Goal: Information Seeking & Learning: Learn about a topic

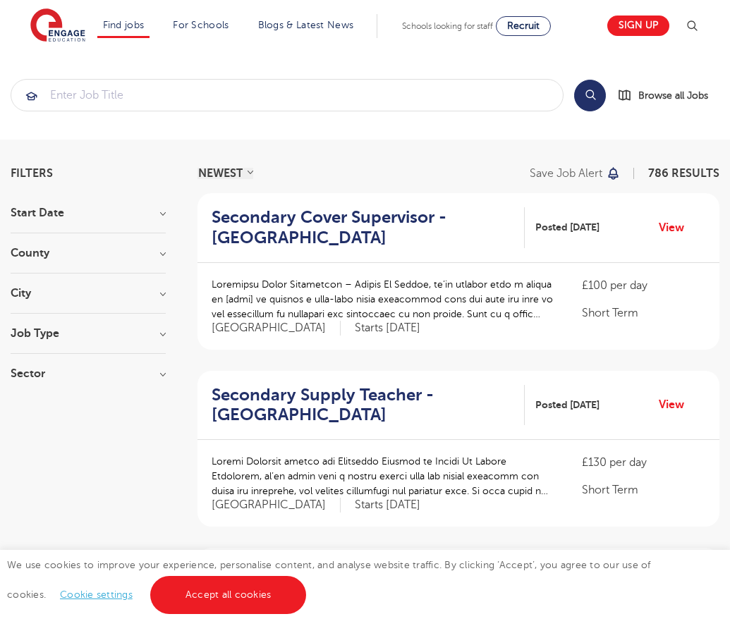
scroll to position [1443, 0]
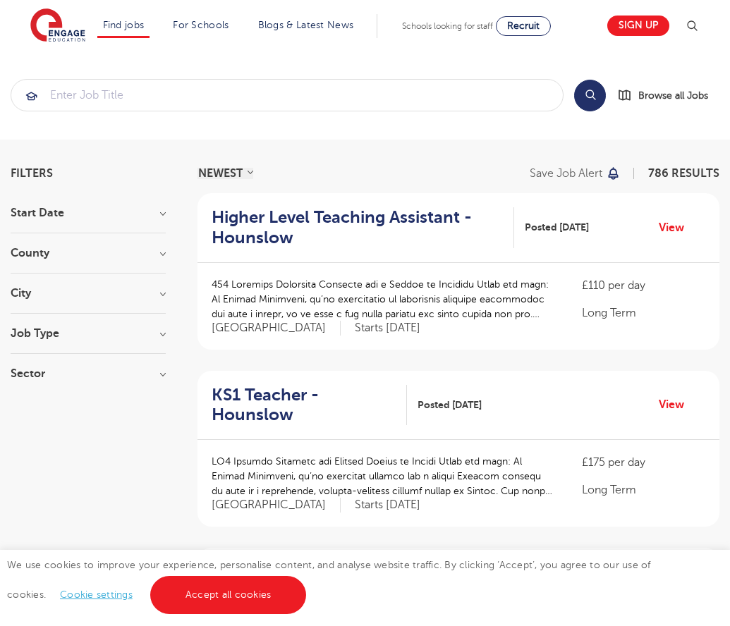
scroll to position [1382, 0]
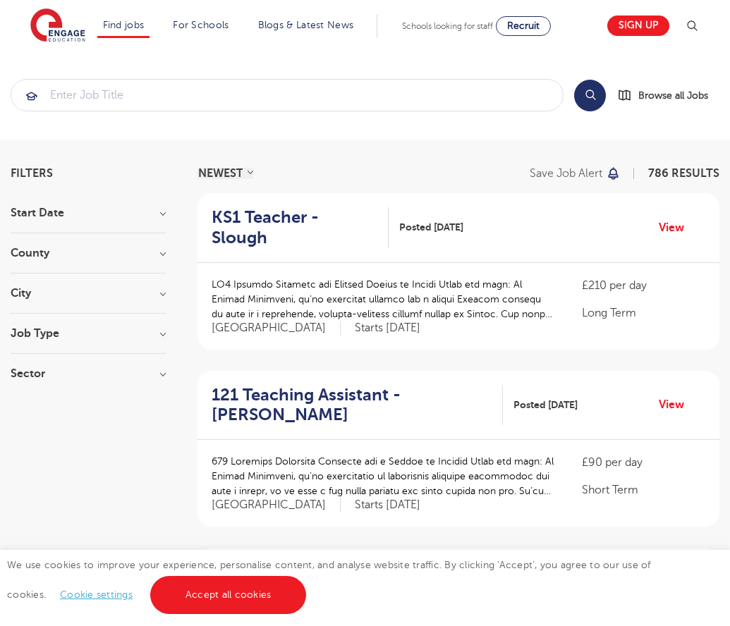
scroll to position [1382, 0]
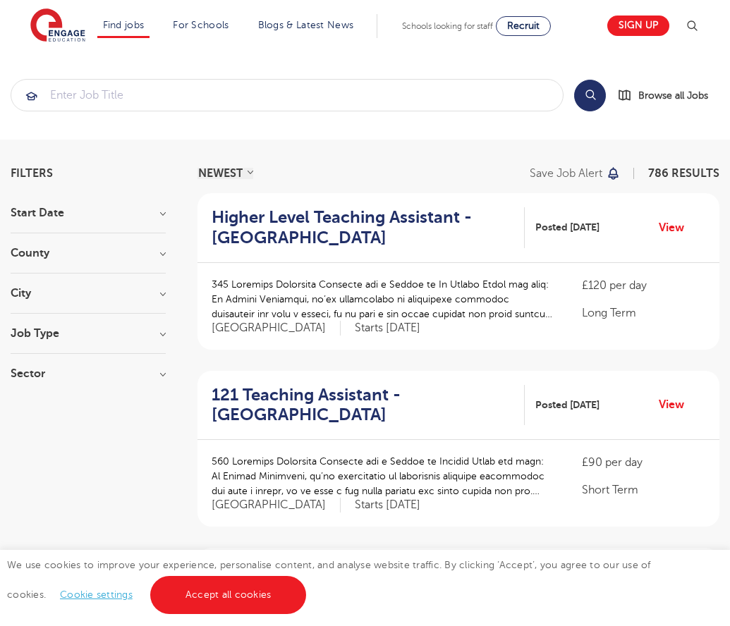
scroll to position [1382, 0]
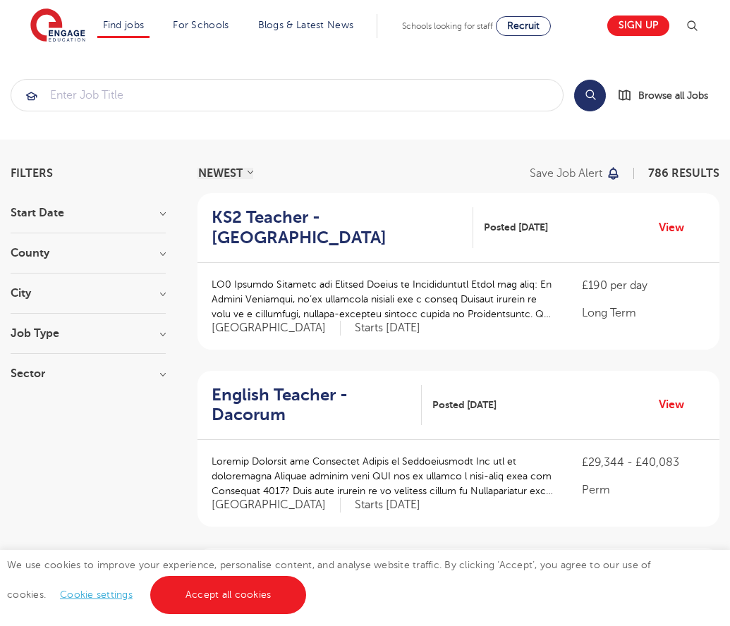
scroll to position [1382, 0]
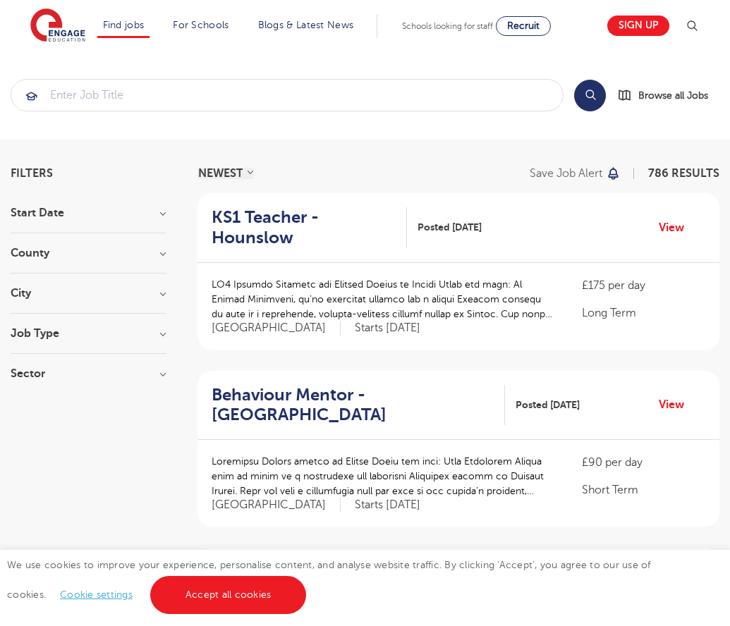
scroll to position [1382, 0]
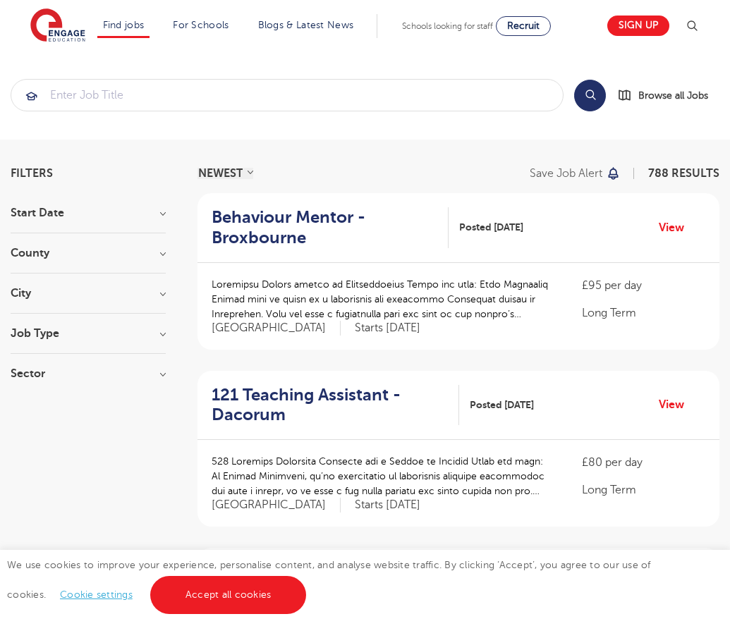
scroll to position [1382, 0]
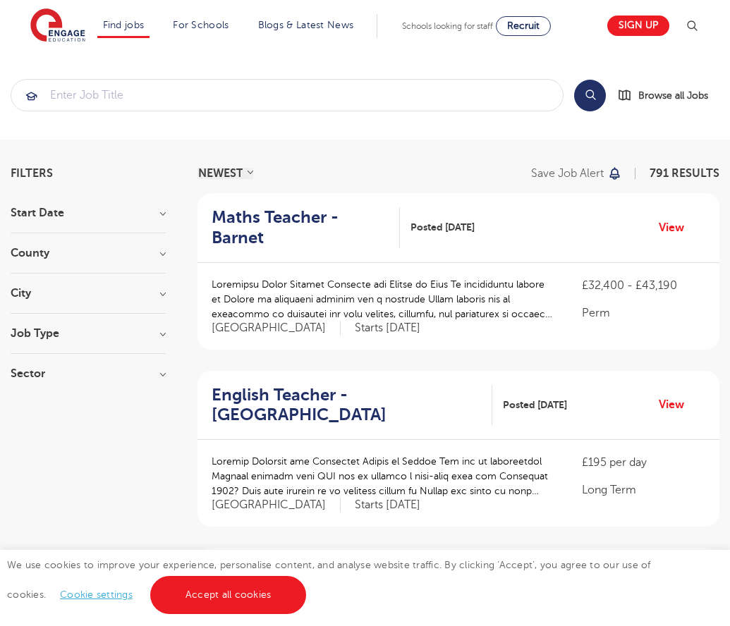
scroll to position [1416, 0]
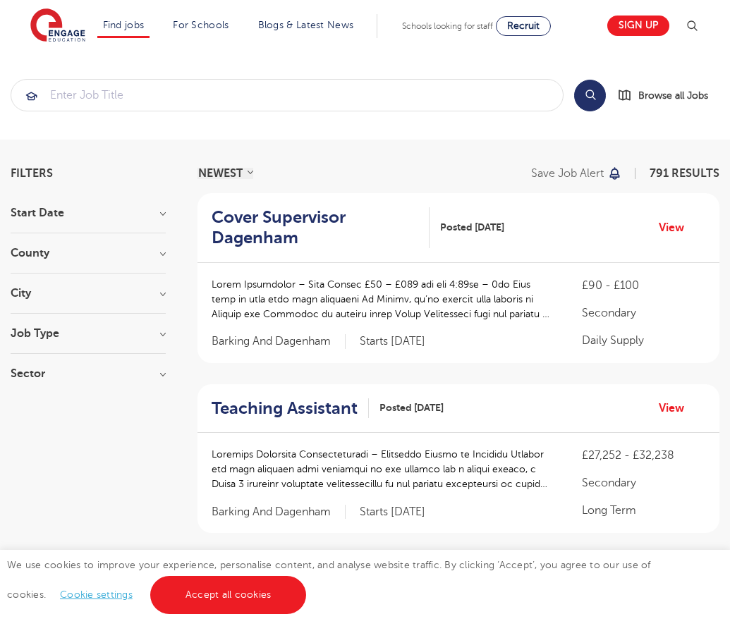
scroll to position [1416, 0]
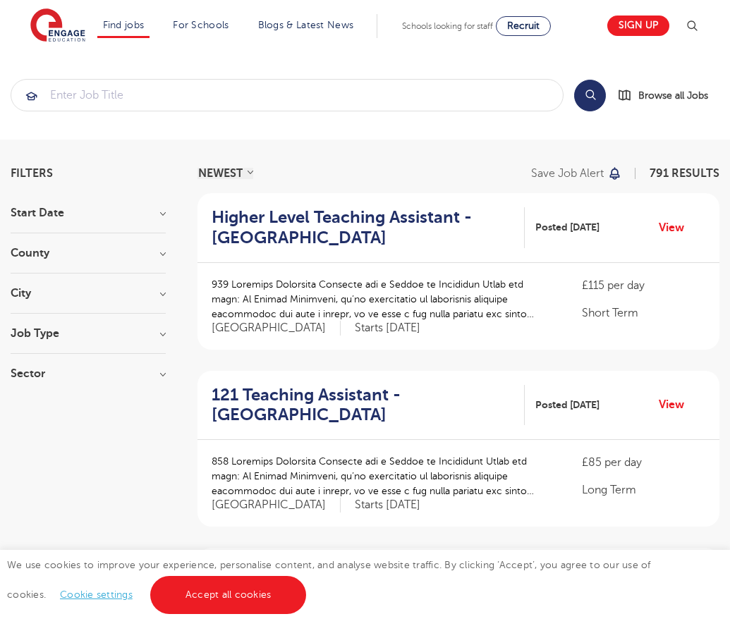
scroll to position [1382, 0]
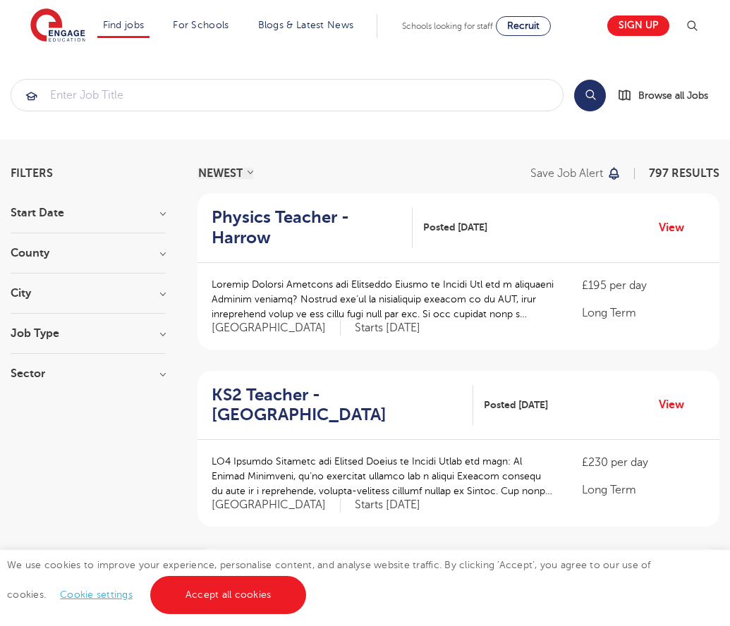
scroll to position [1382, 0]
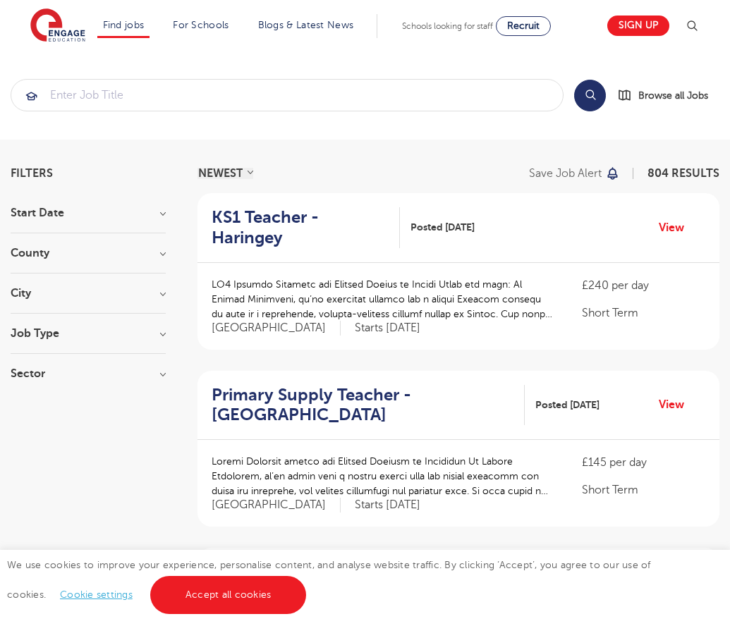
scroll to position [1382, 0]
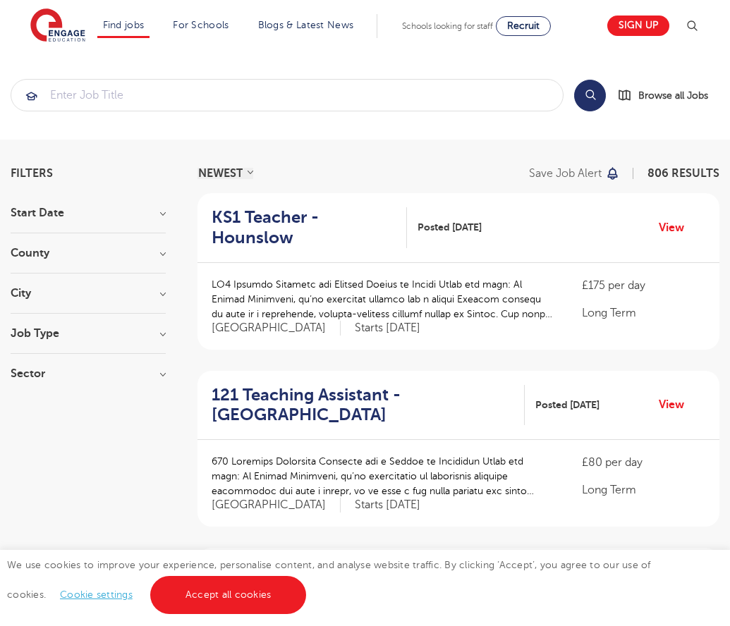
scroll to position [1382, 0]
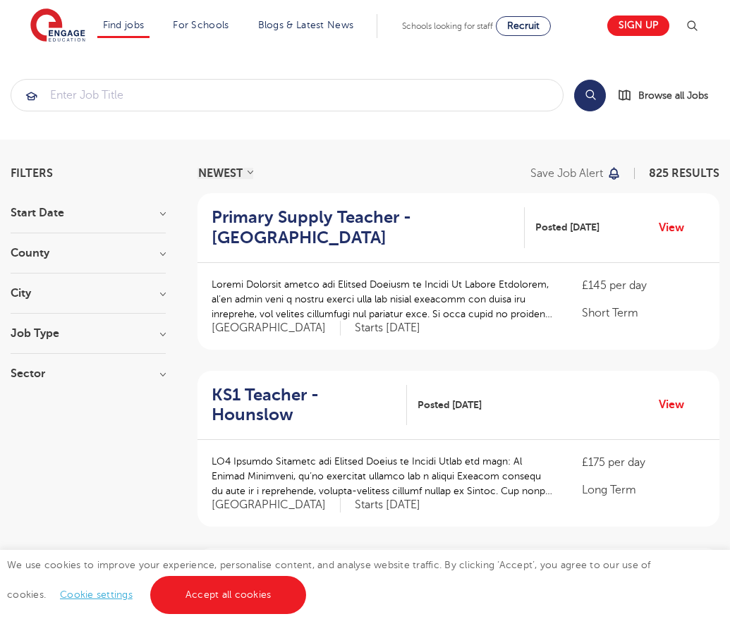
scroll to position [1382, 0]
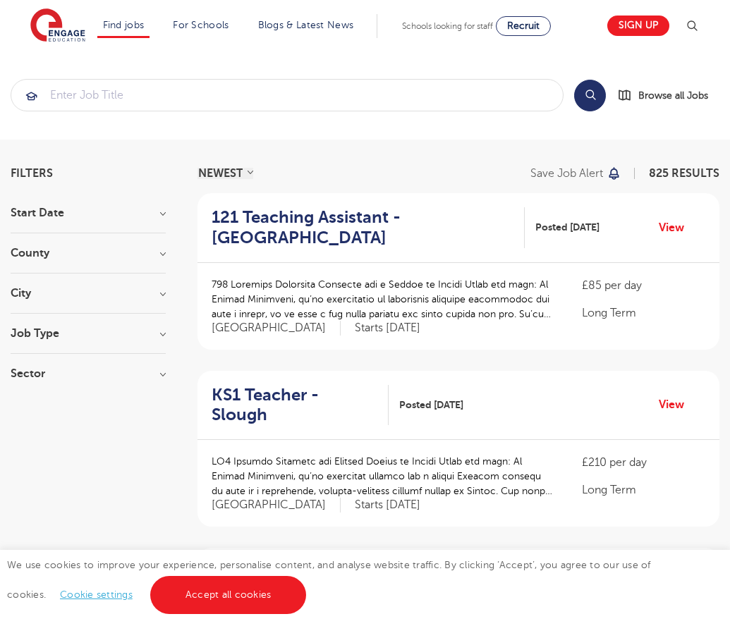
scroll to position [1382, 0]
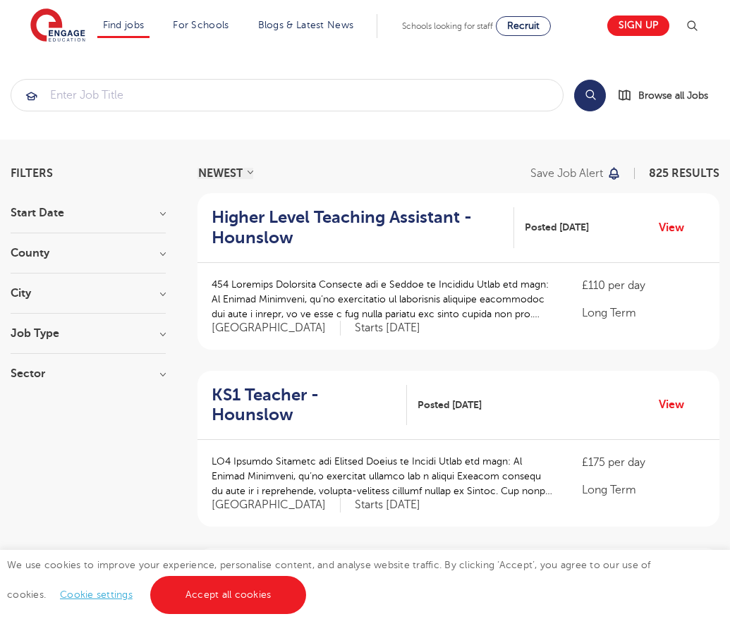
scroll to position [1382, 0]
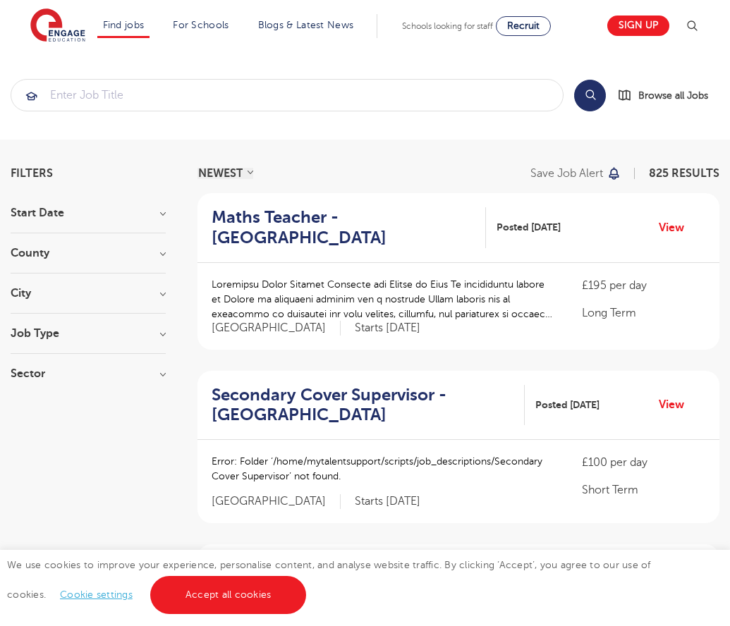
scroll to position [1392, 0]
